Goal: Transaction & Acquisition: Purchase product/service

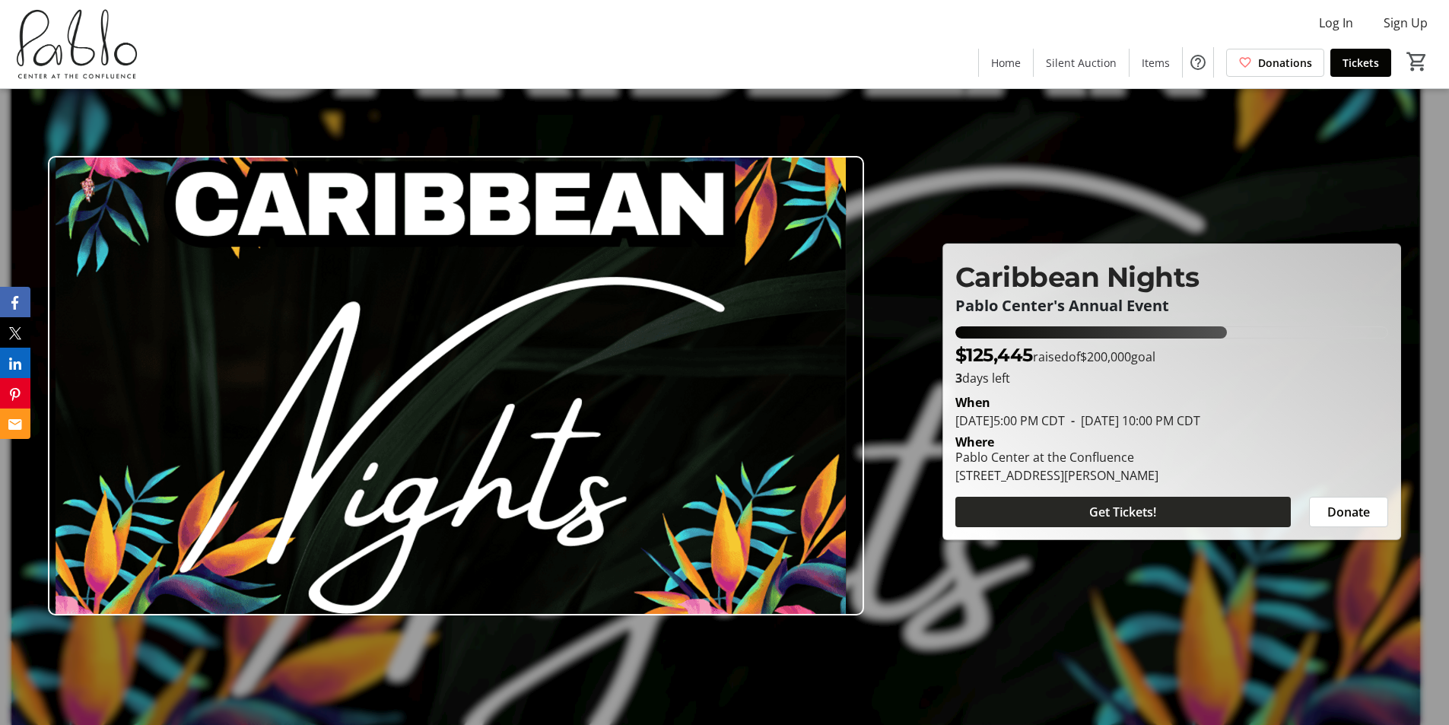
click at [1144, 510] on span "Get Tickets!" at bounding box center [1122, 512] width 67 height 18
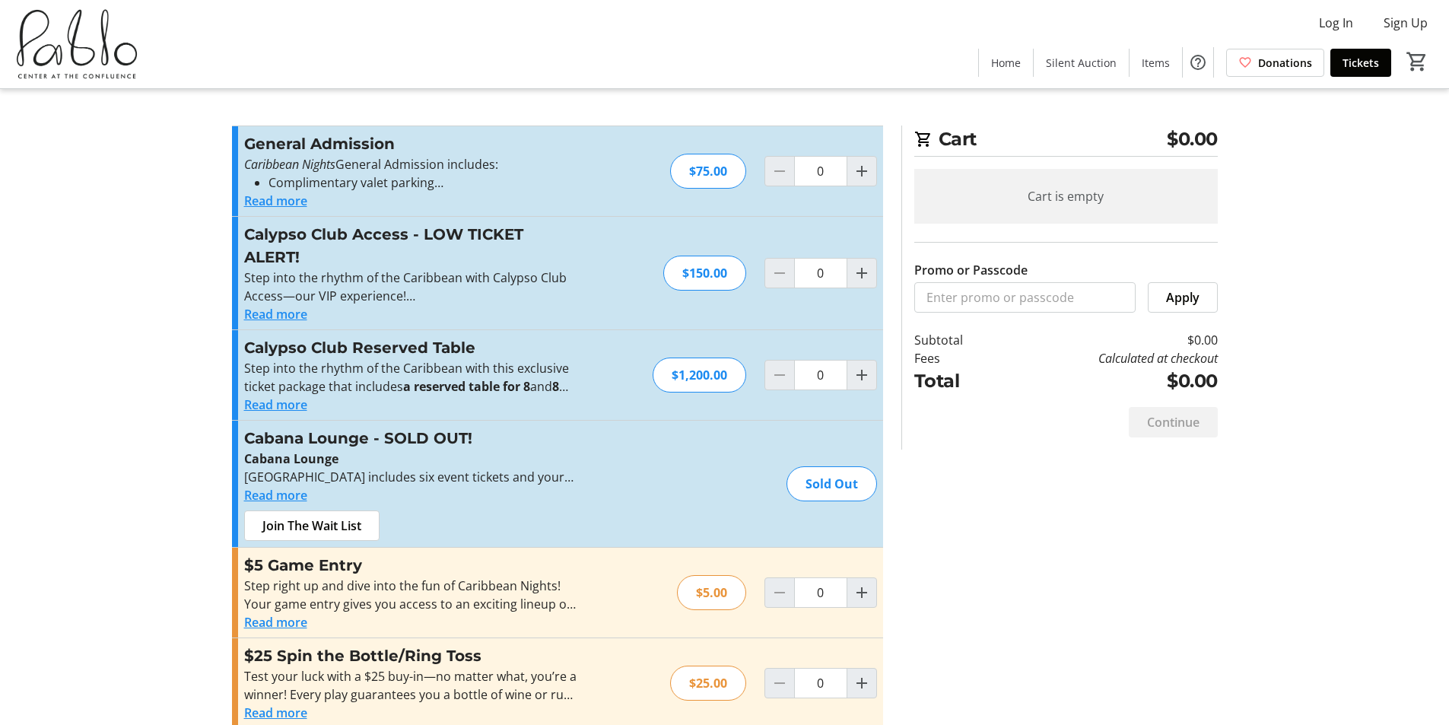
click at [263, 199] on button "Read more" at bounding box center [275, 201] width 63 height 18
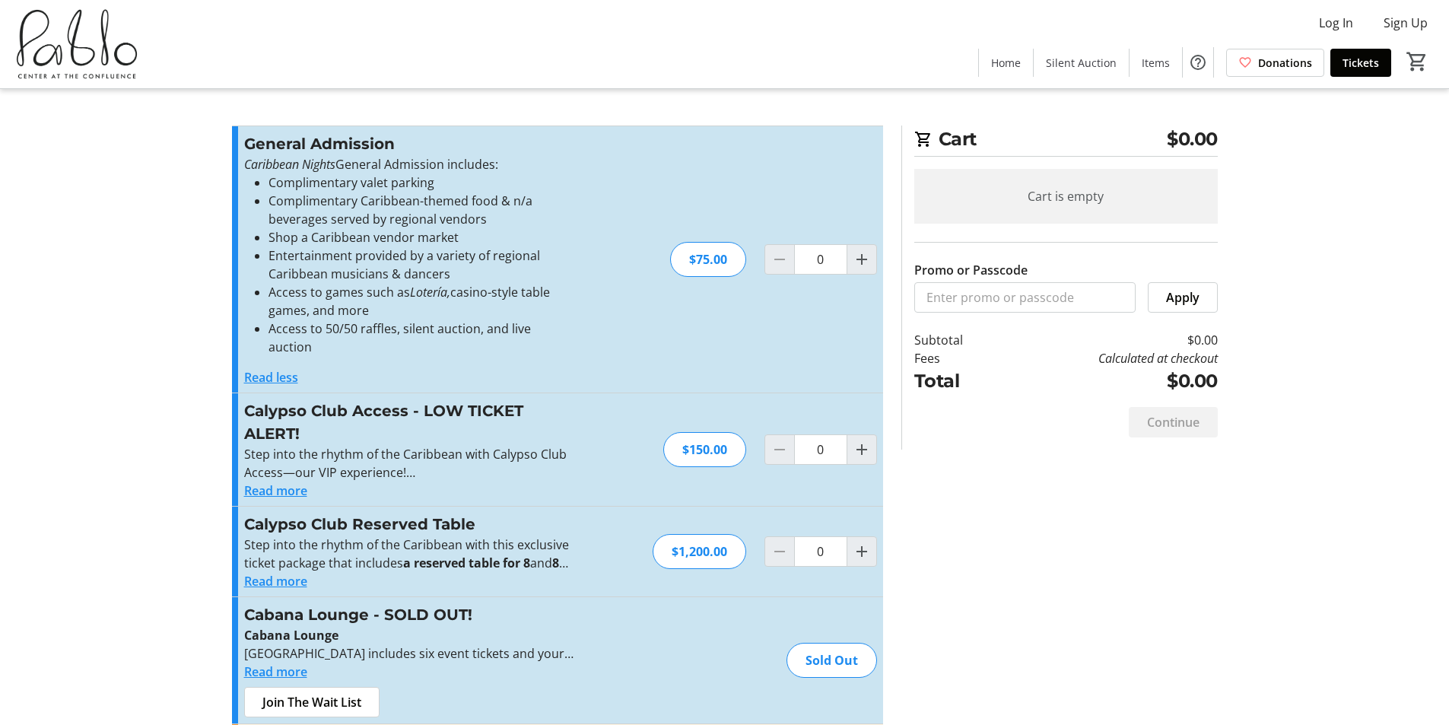
click at [259, 481] on button "Read more" at bounding box center [275, 490] width 63 height 18
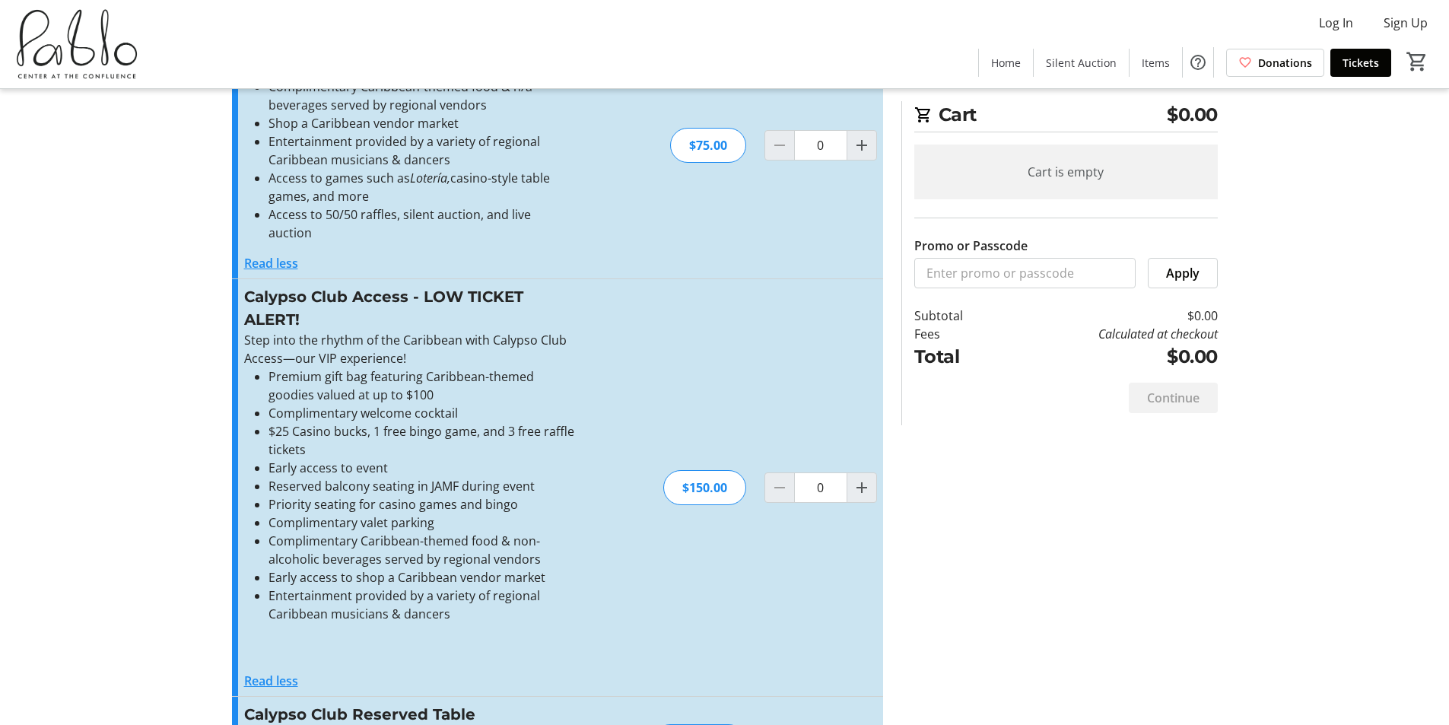
scroll to position [228, 0]
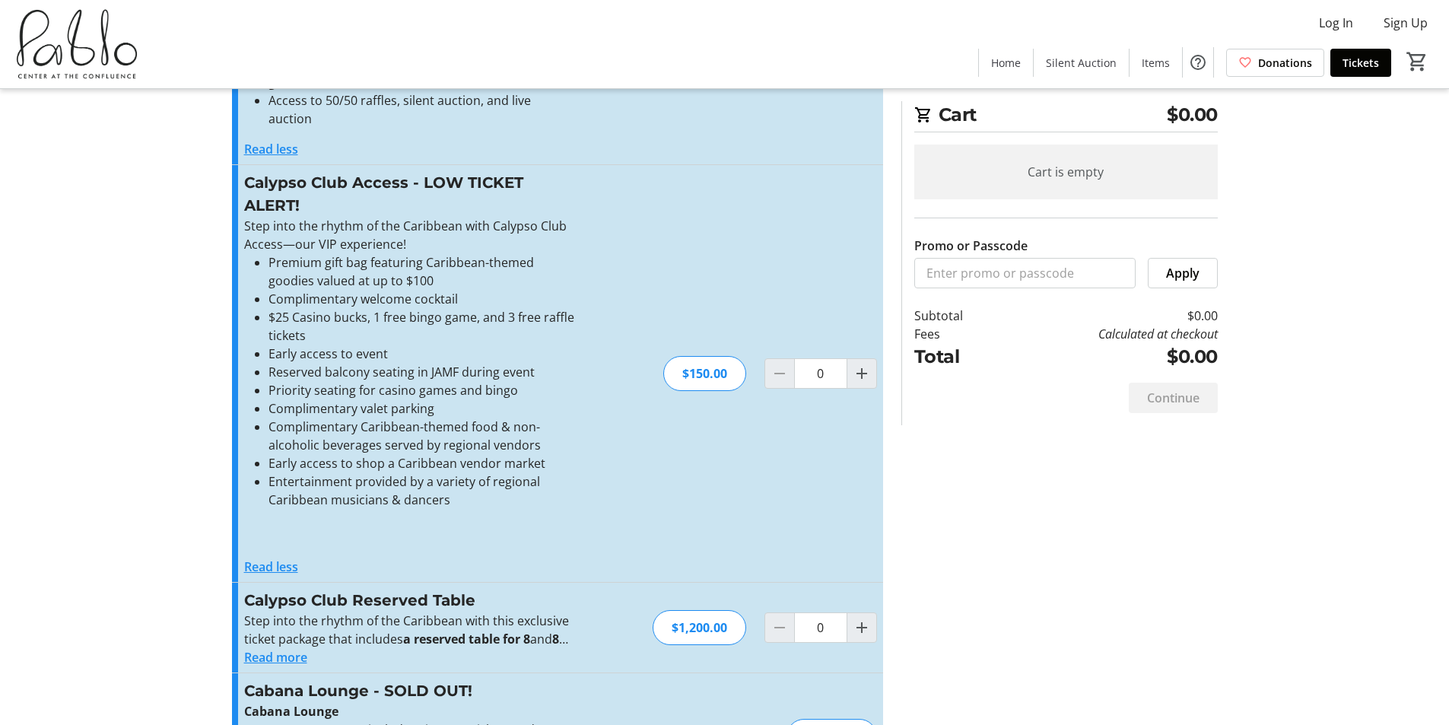
click at [286, 648] on button "Read more" at bounding box center [275, 657] width 63 height 18
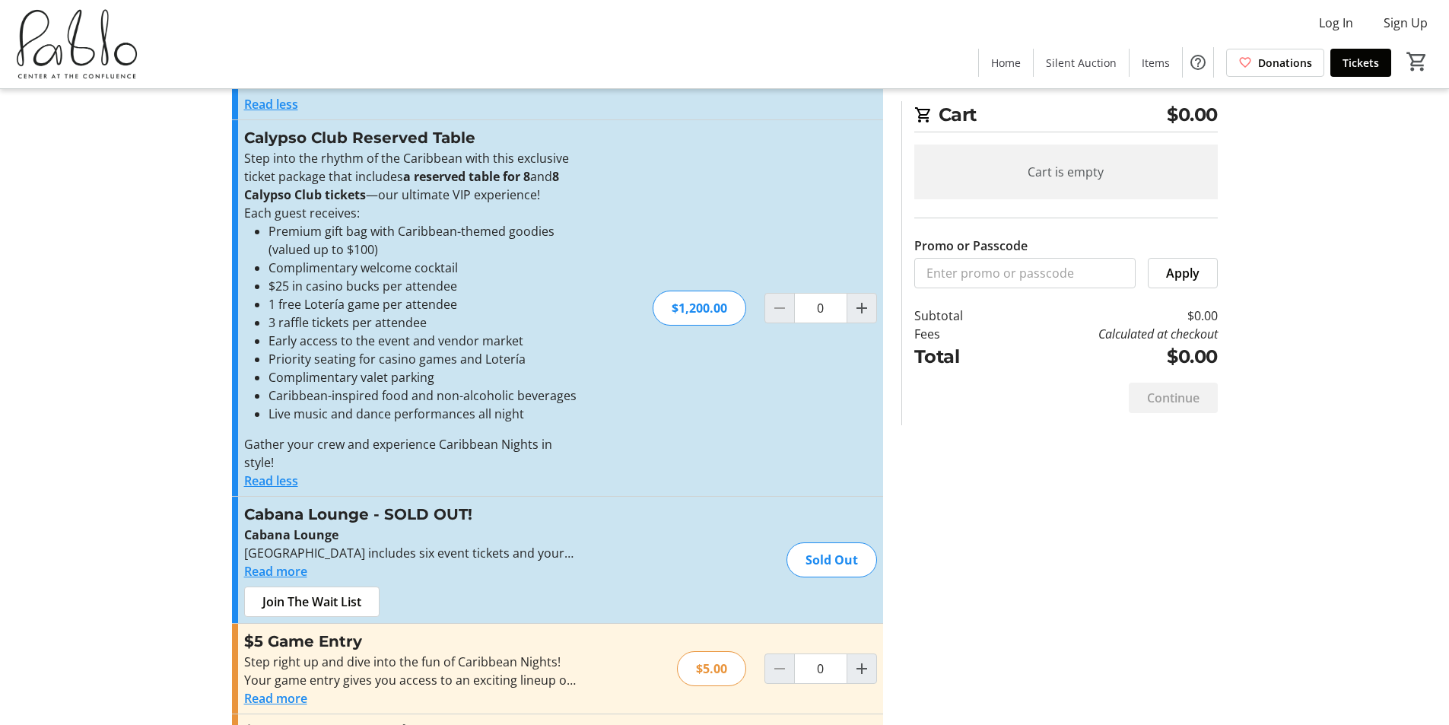
scroll to position [760, 0]
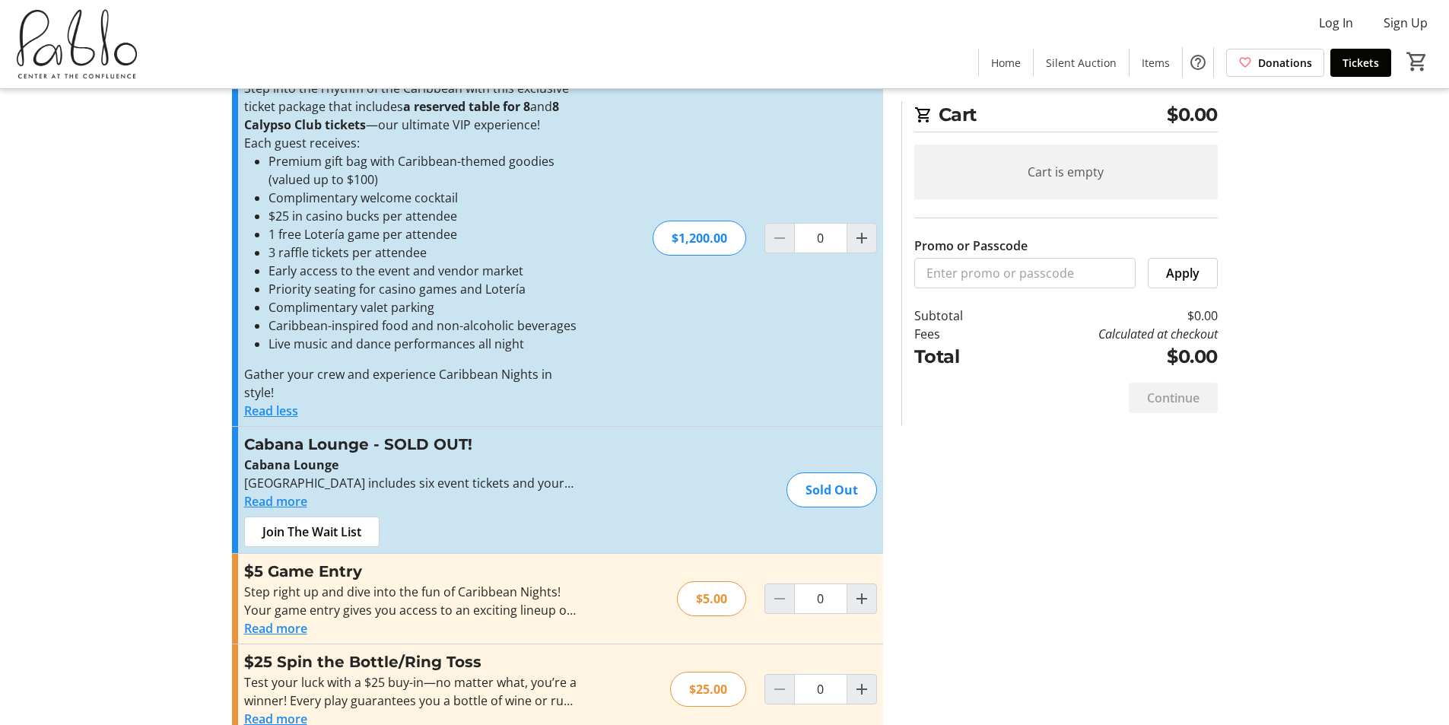
click at [293, 492] on button "Read more" at bounding box center [275, 501] width 63 height 18
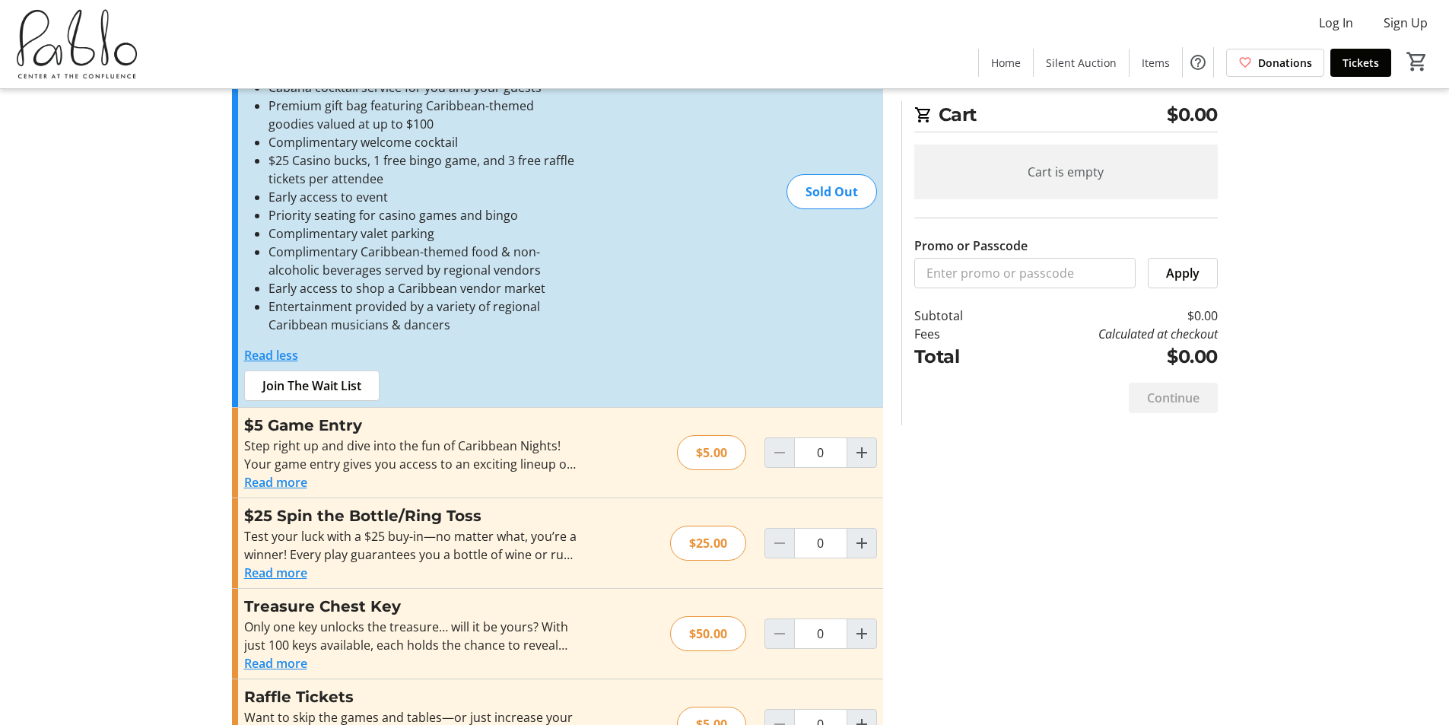
scroll to position [1217, 0]
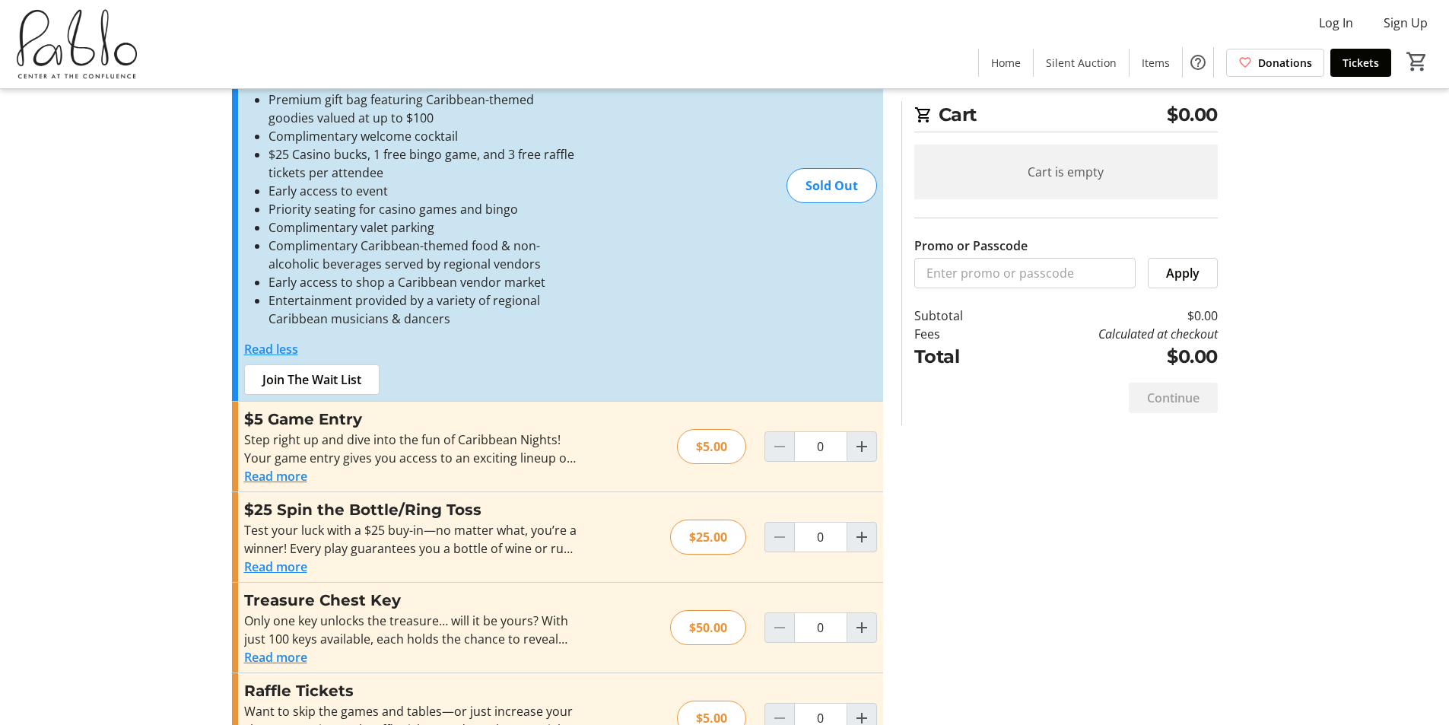
click at [297, 467] on button "Read more" at bounding box center [275, 476] width 63 height 18
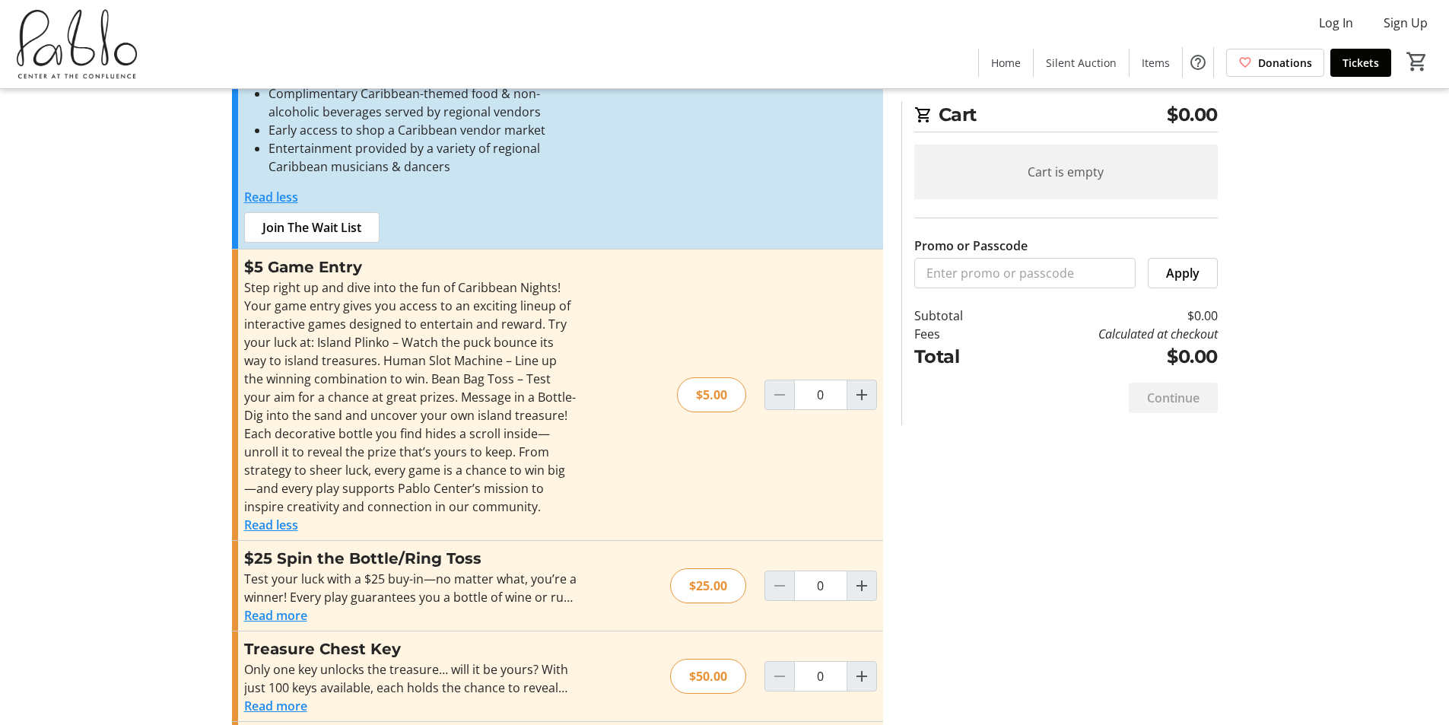
scroll to position [1503, 0]
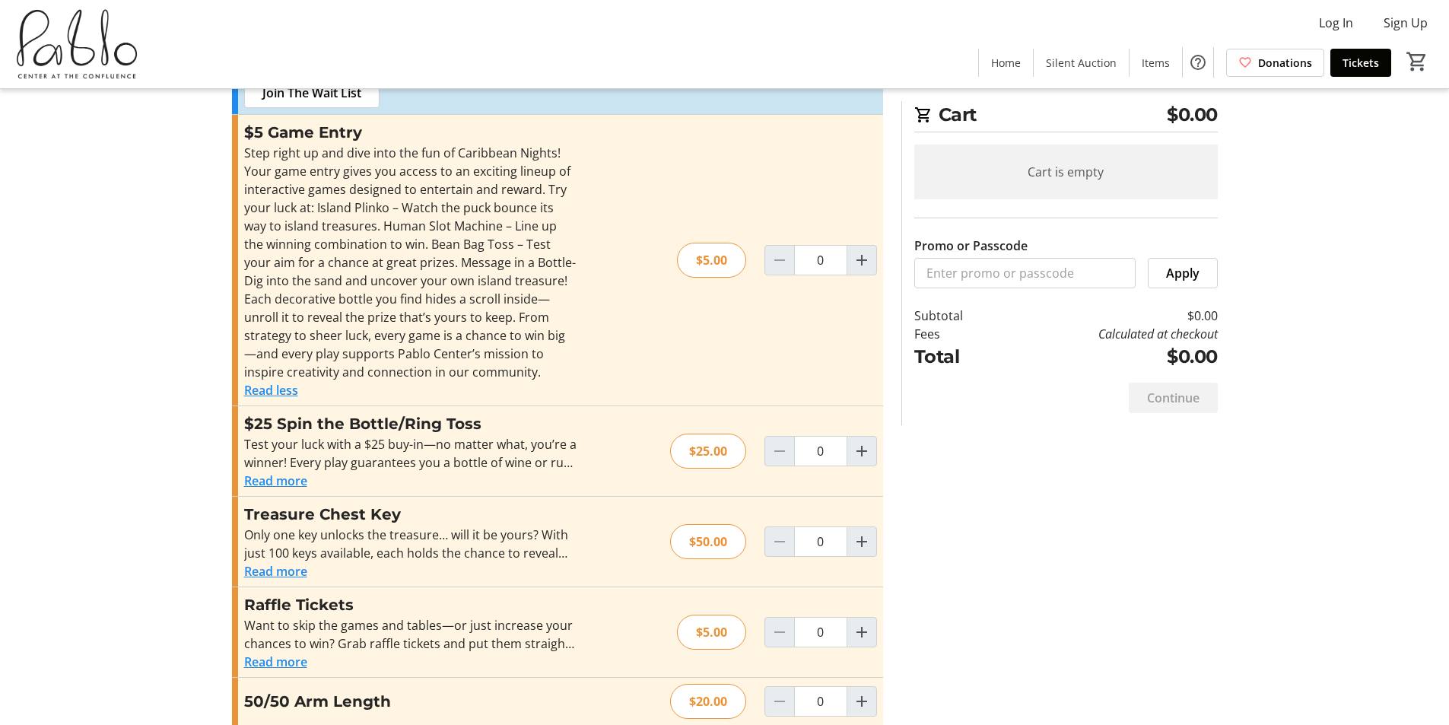
click at [281, 562] on button "Read more" at bounding box center [275, 571] width 63 height 18
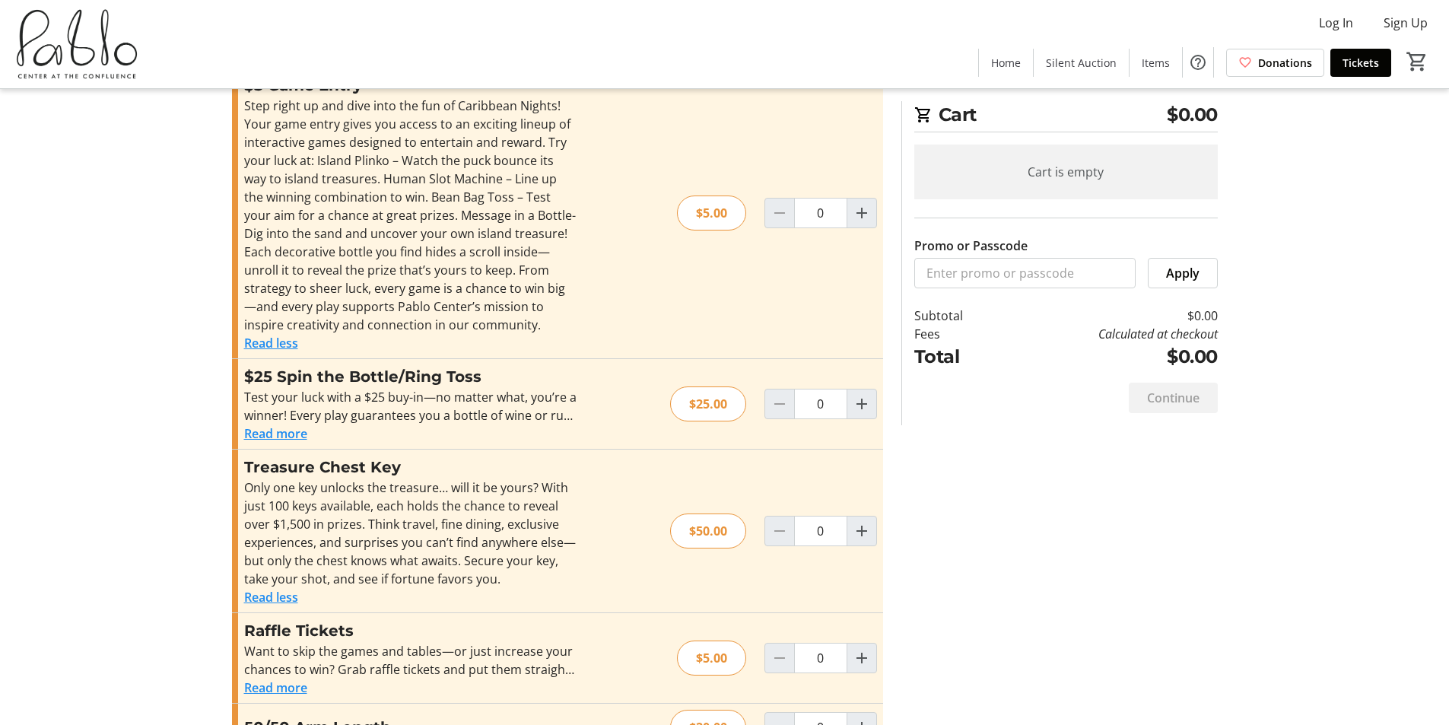
scroll to position [1576, 0]
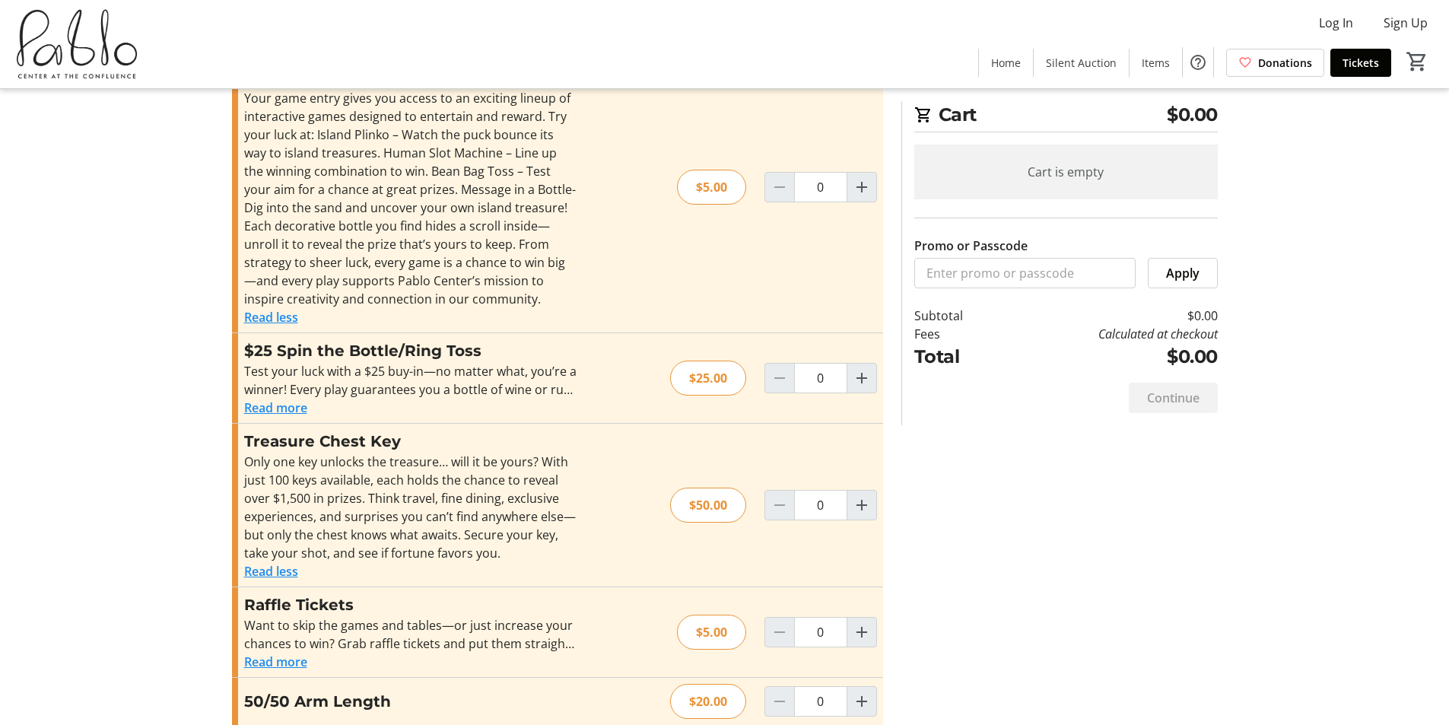
click at [276, 652] on button "Read more" at bounding box center [275, 661] width 63 height 18
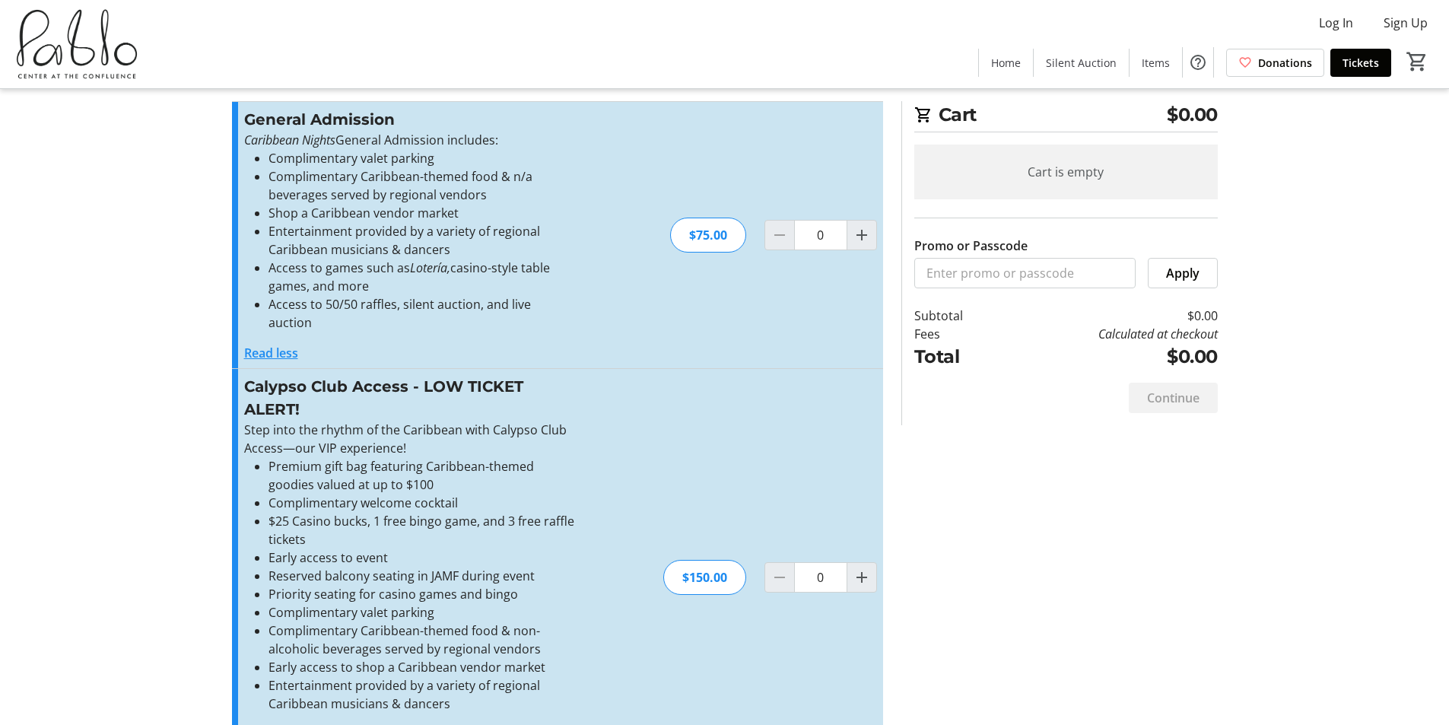
scroll to position [0, 0]
